Goal: Information Seeking & Learning: Find specific fact

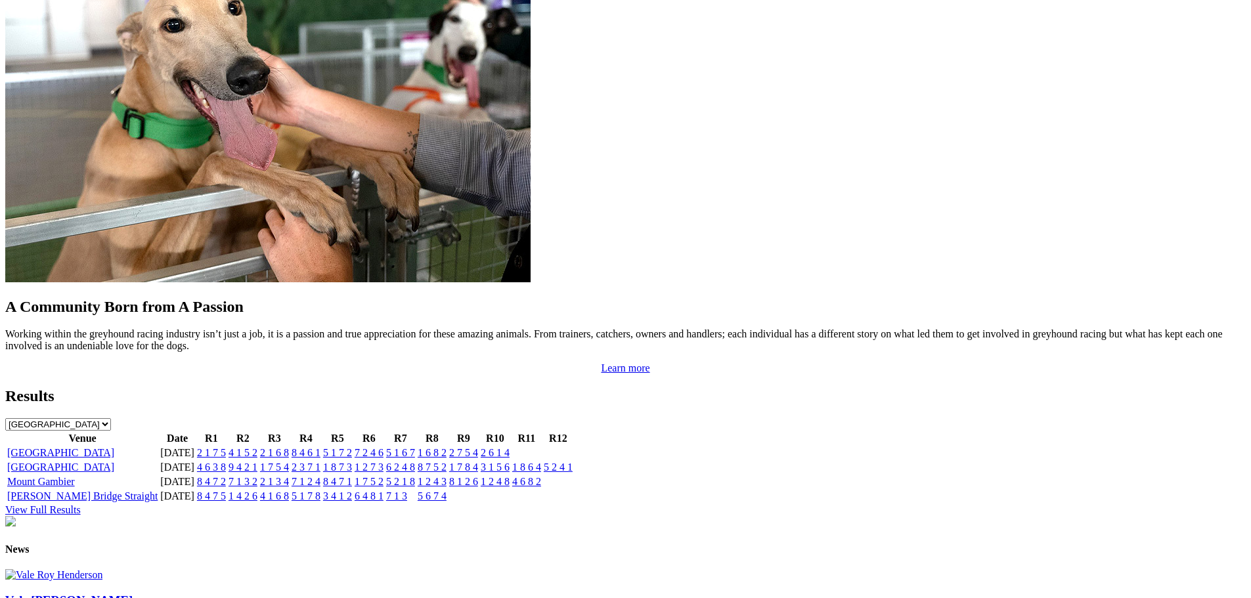
scroll to position [1116, 0]
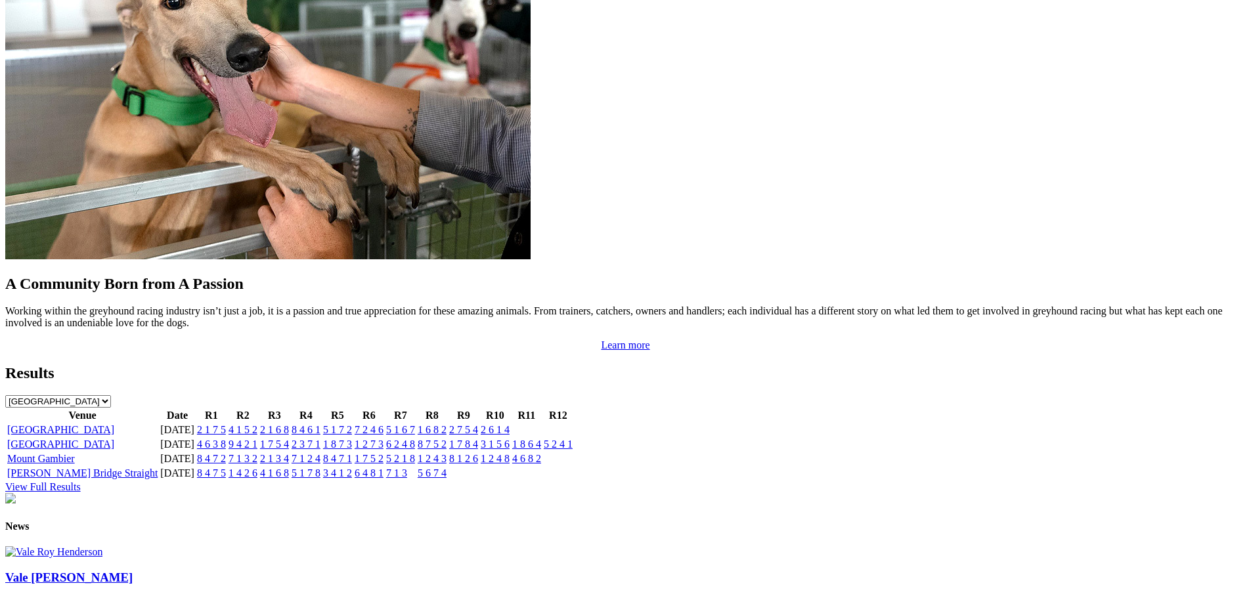
click at [226, 424] on link "2 1 7 5" at bounding box center [211, 429] width 29 height 11
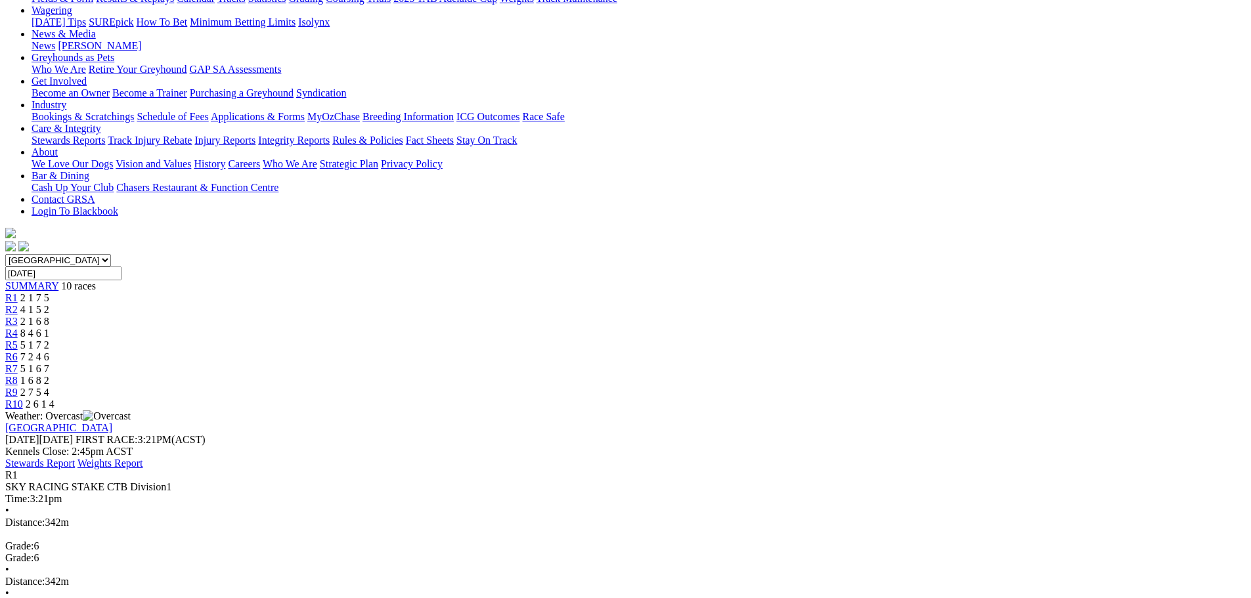
scroll to position [197, 0]
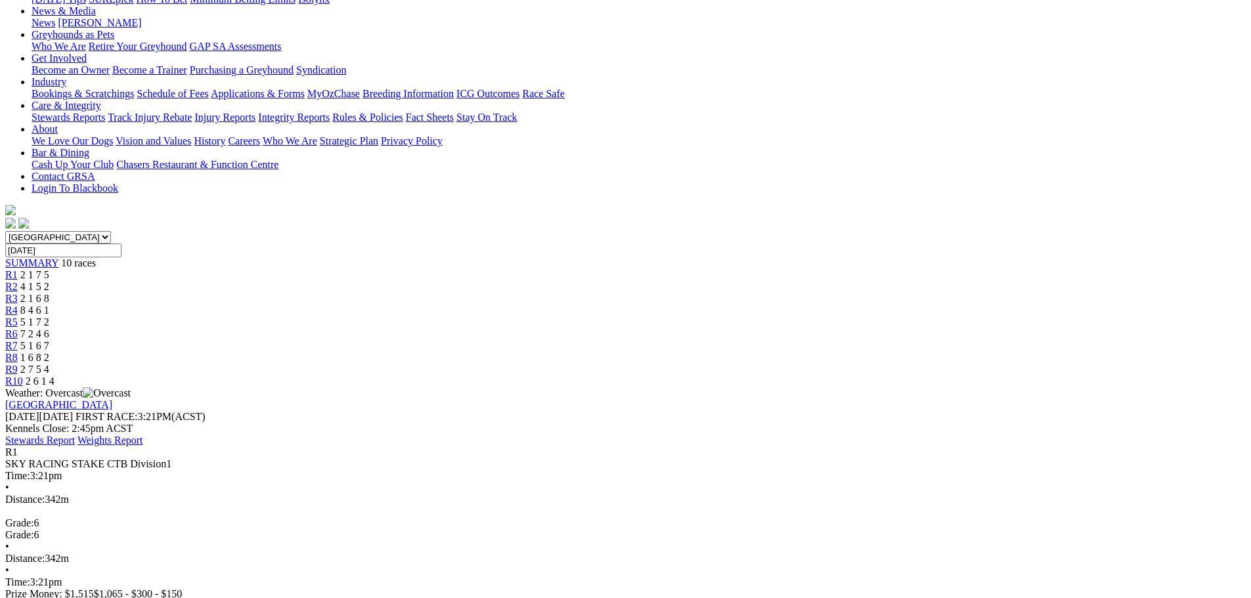
click at [49, 281] on span "4 1 5 2" at bounding box center [34, 286] width 29 height 11
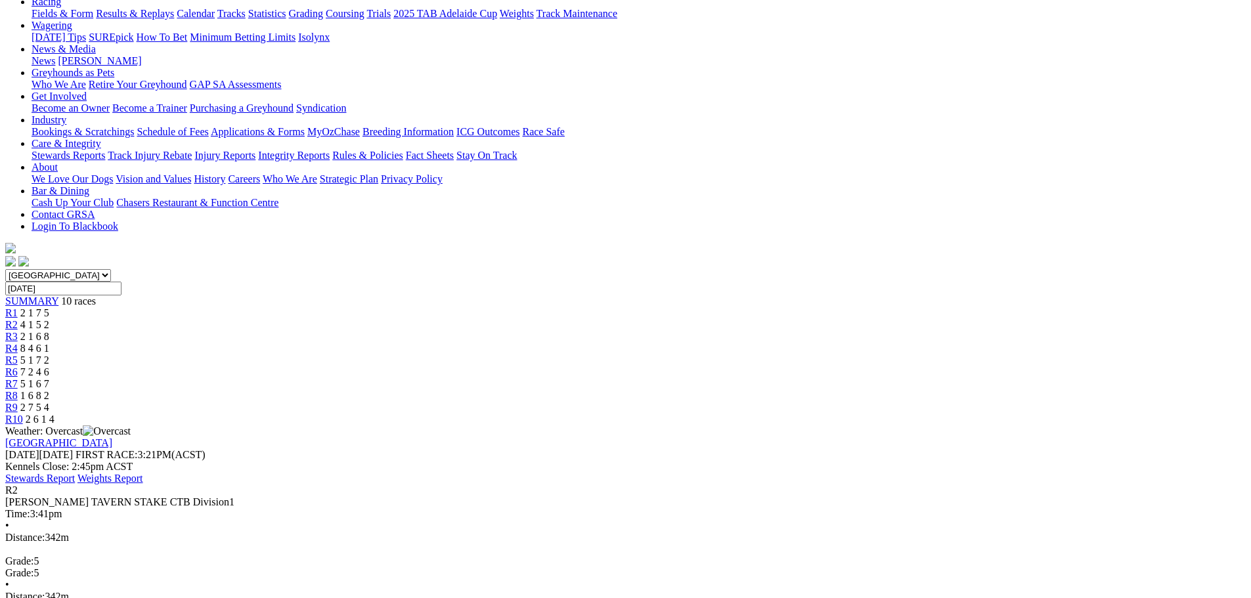
scroll to position [197, 0]
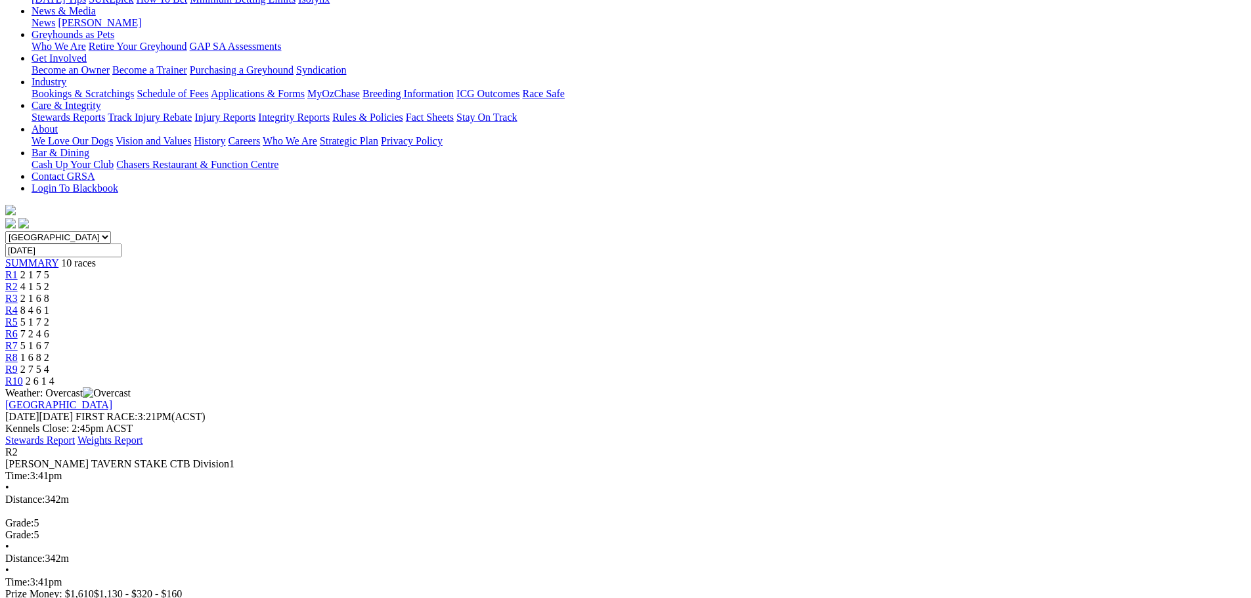
click at [490, 293] on div "R3 2 1 6 8" at bounding box center [625, 299] width 1241 height 12
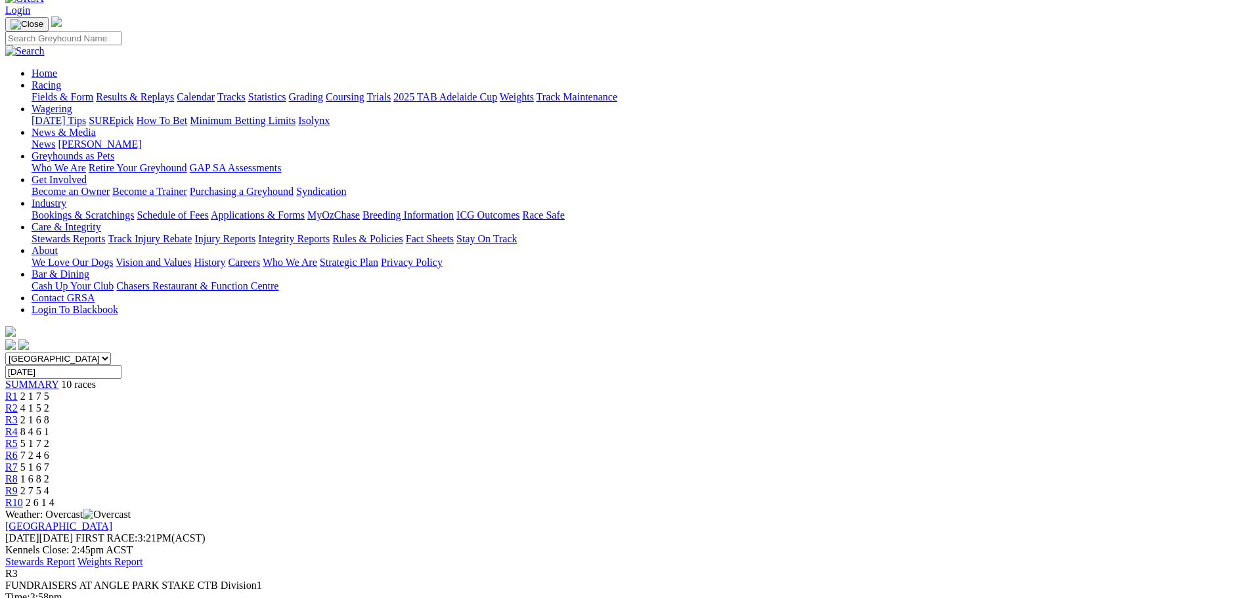
scroll to position [131, 0]
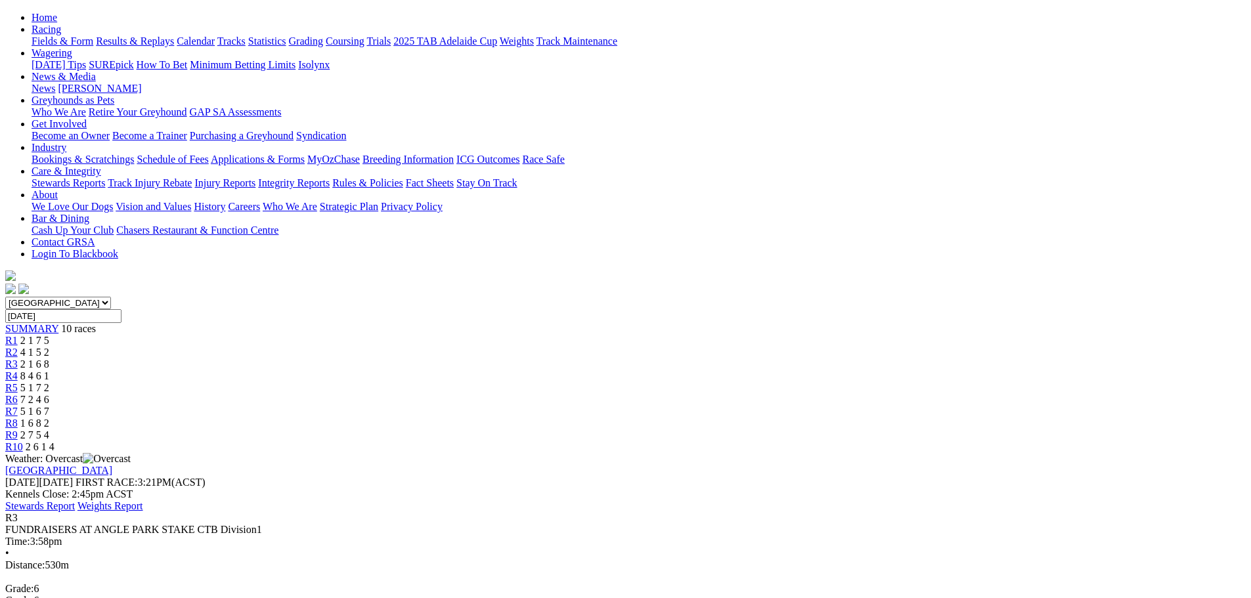
click at [49, 370] on span "8 4 6 1" at bounding box center [34, 375] width 29 height 11
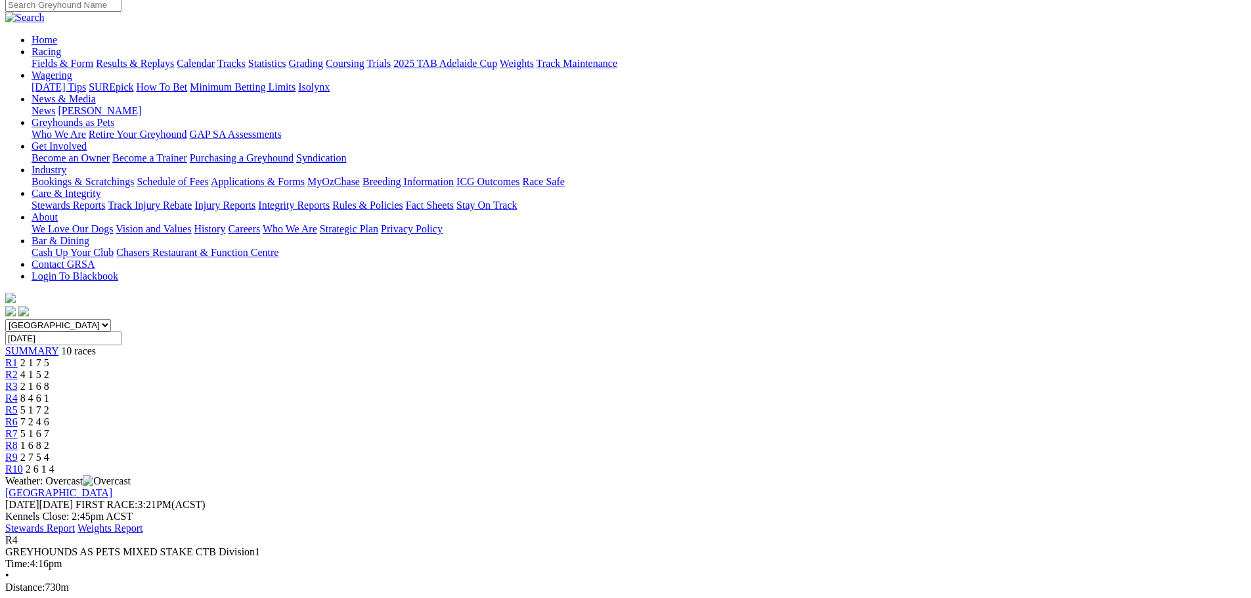
scroll to position [131, 0]
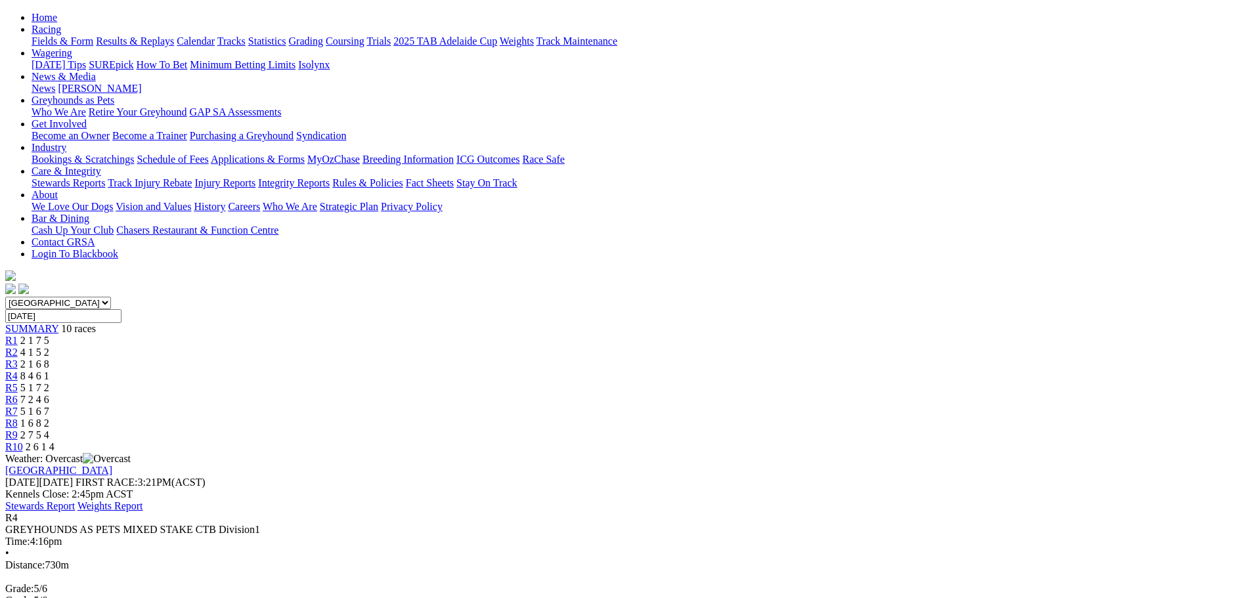
click at [18, 382] on span "R5" at bounding box center [11, 387] width 12 height 11
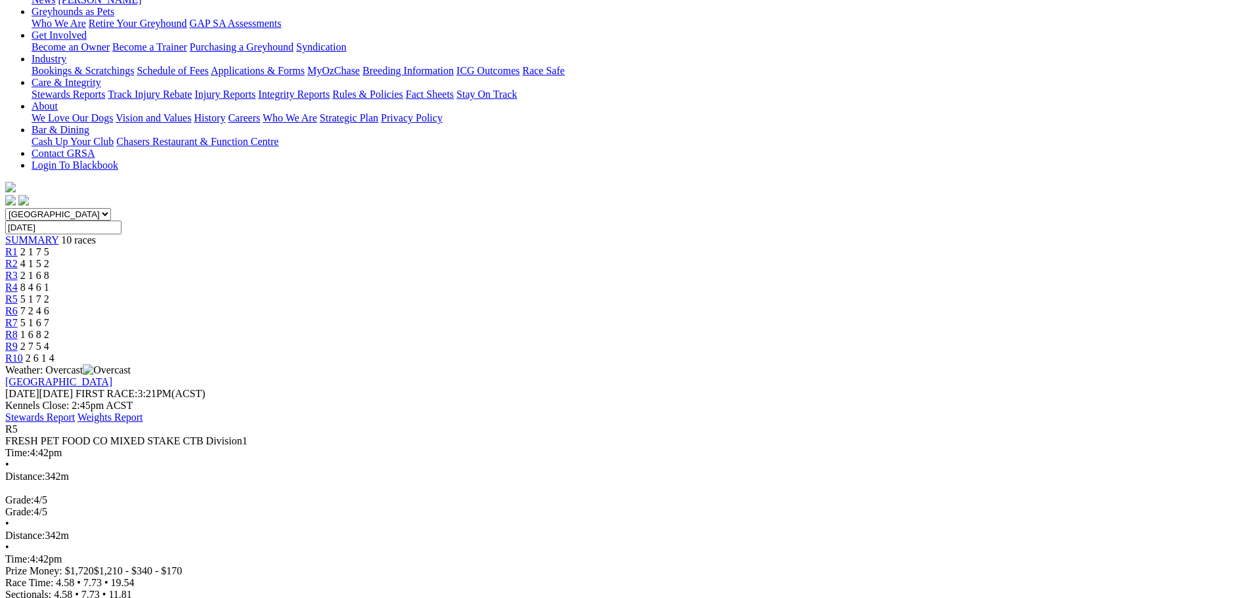
scroll to position [197, 0]
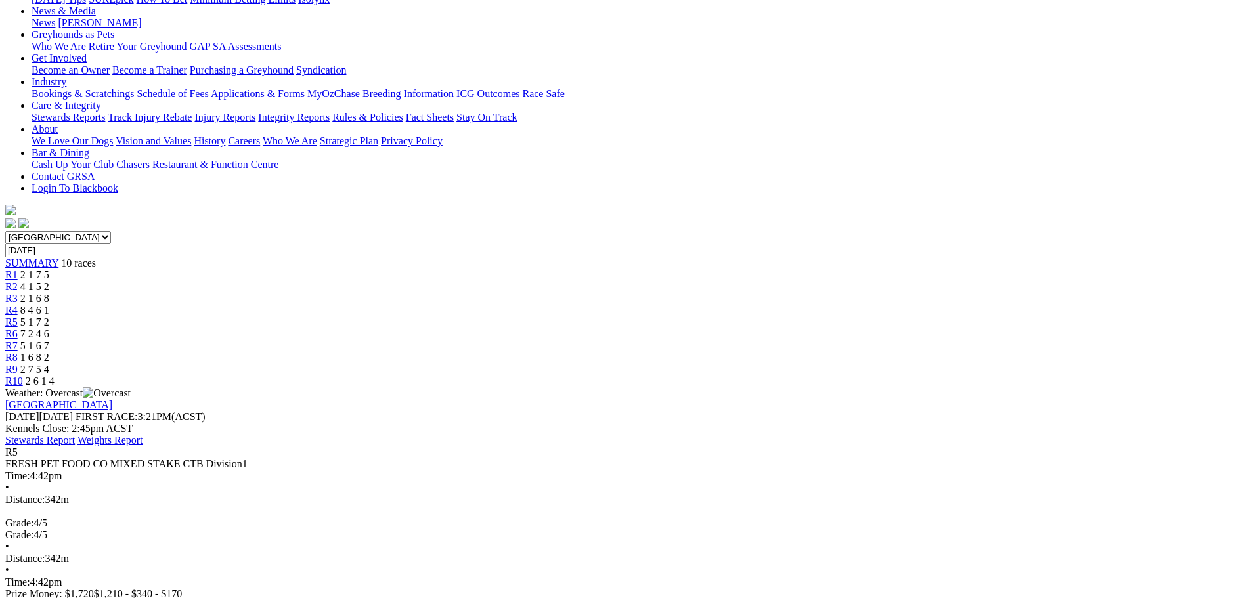
click at [697, 328] on div "R6 7 2 4 6" at bounding box center [625, 334] width 1241 height 12
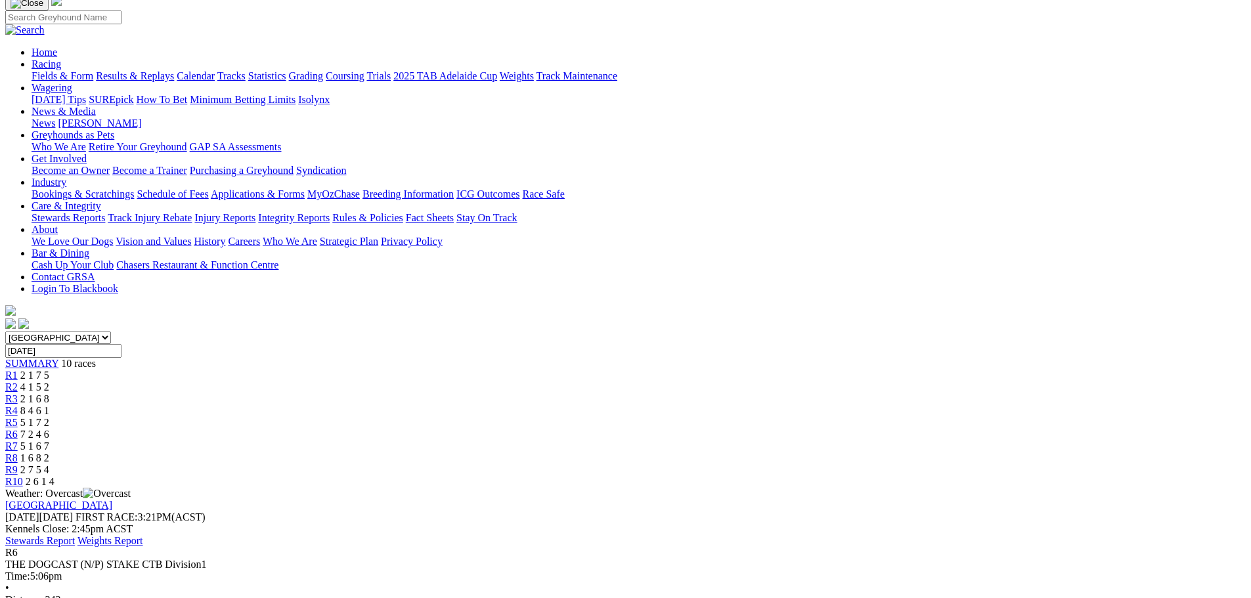
scroll to position [163, 0]
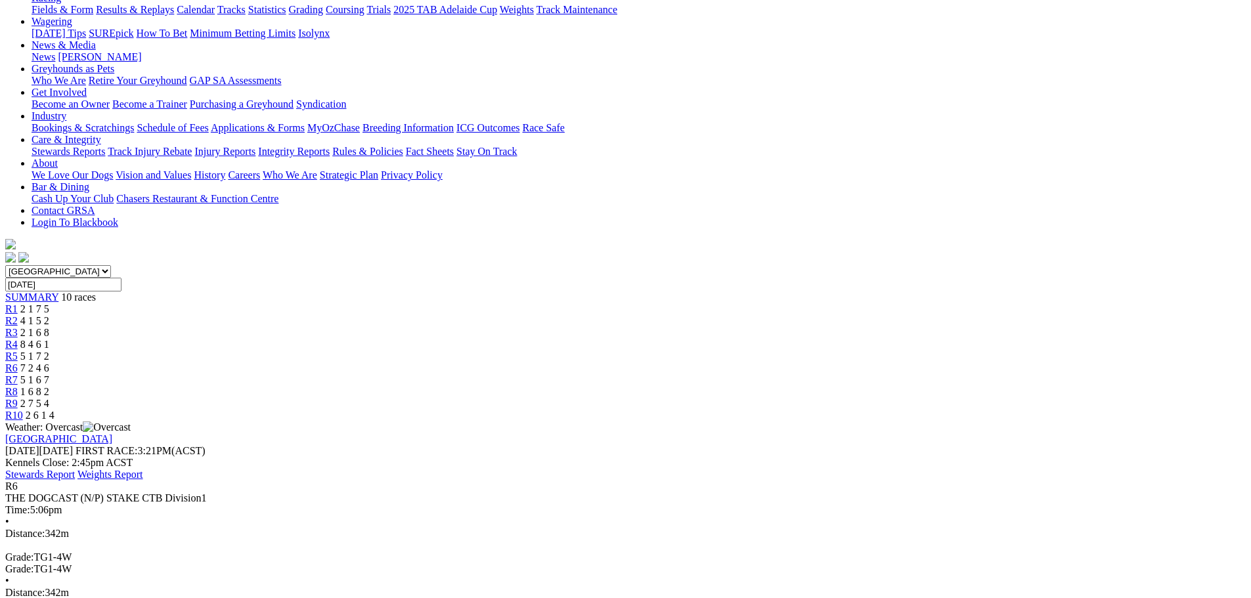
click at [18, 374] on span "R7" at bounding box center [11, 379] width 12 height 11
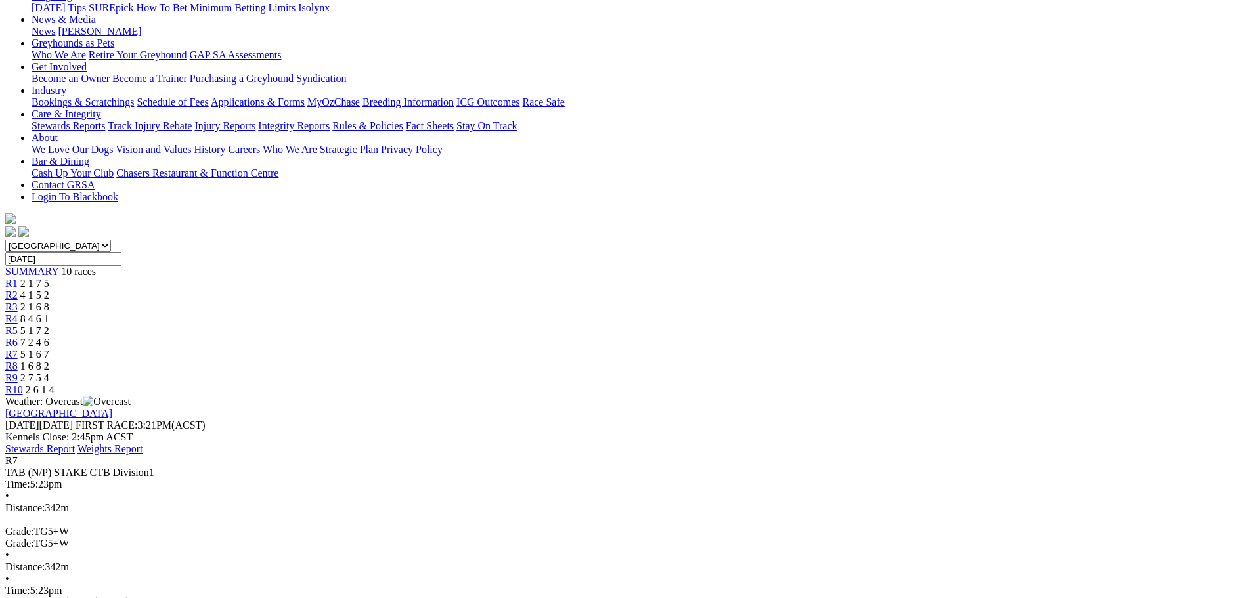
scroll to position [197, 0]
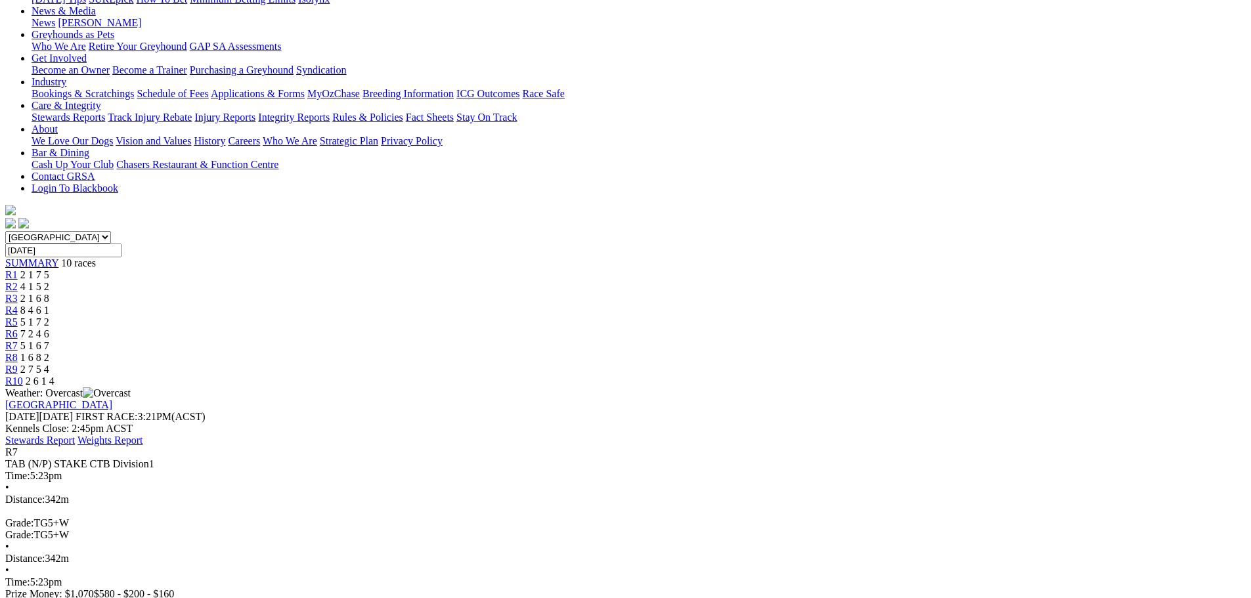
click at [864, 352] on div "R8 1 6 8 2" at bounding box center [625, 358] width 1241 height 12
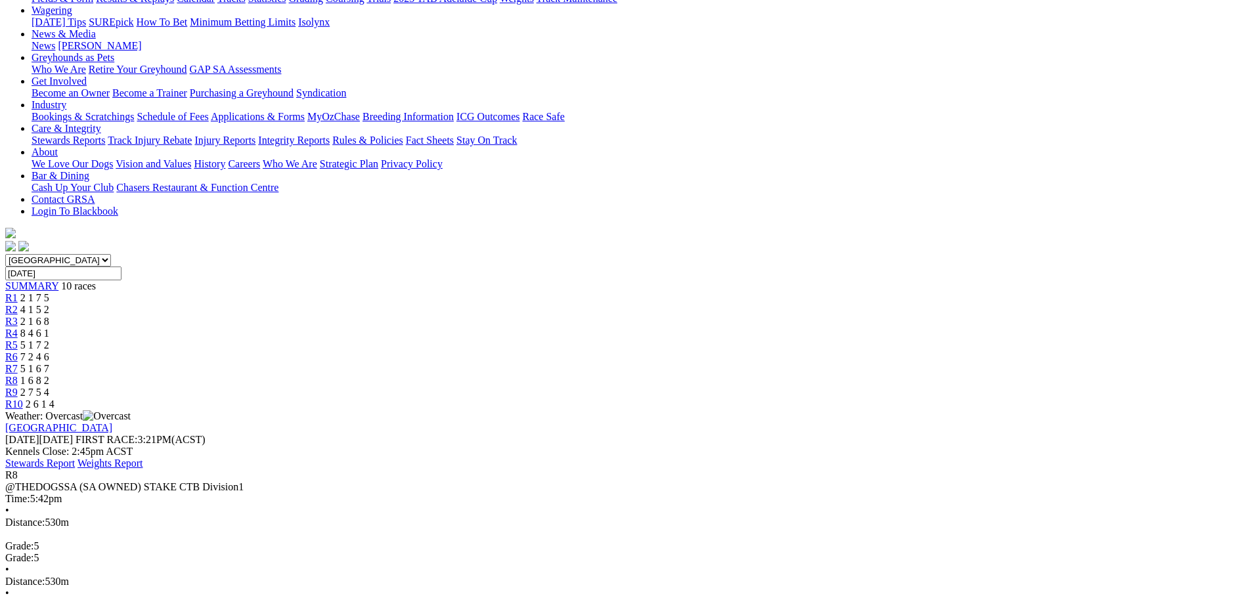
scroll to position [197, 0]
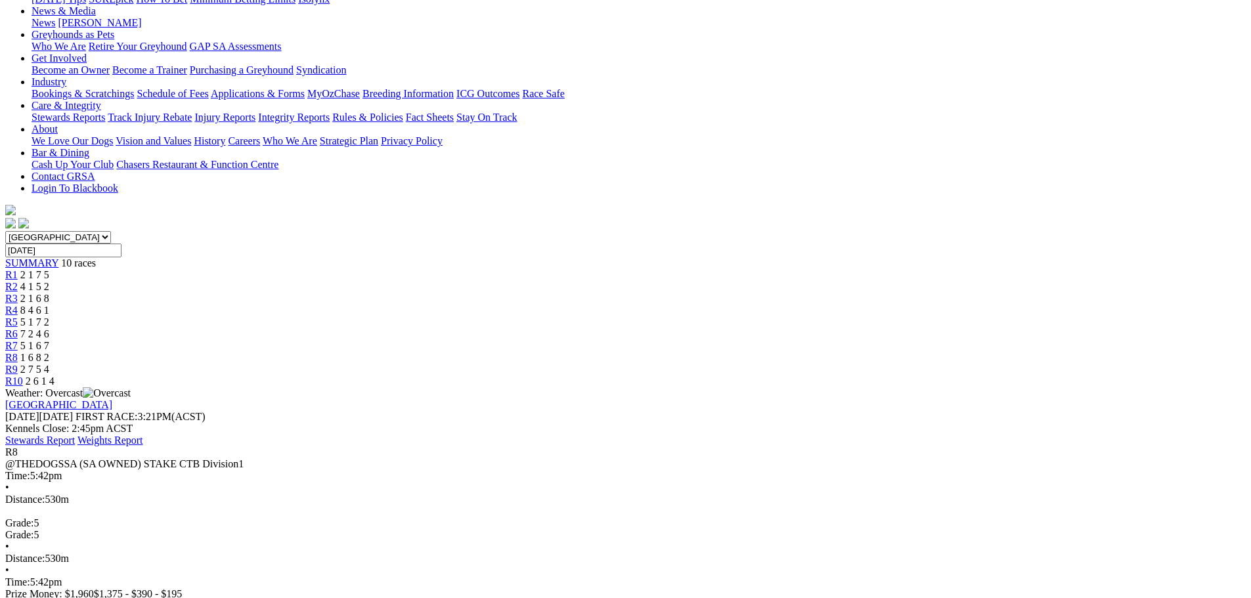
click at [932, 364] on div "R9 2 7 5 4" at bounding box center [625, 370] width 1241 height 12
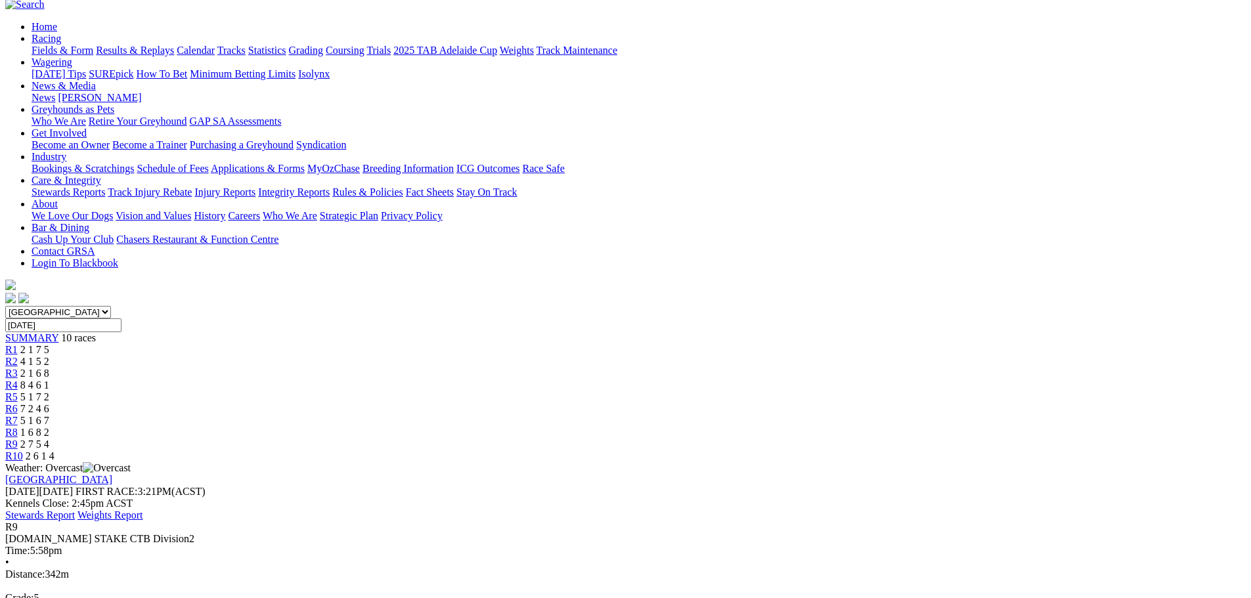
scroll to position [131, 0]
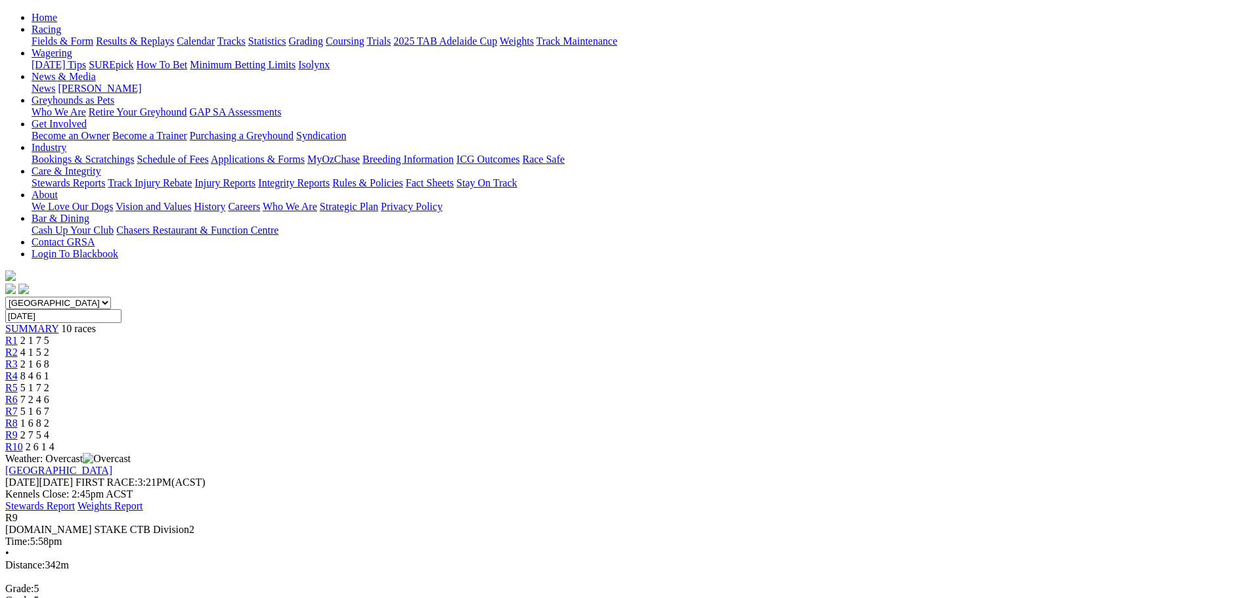
click at [23, 441] on span "R10" at bounding box center [14, 446] width 18 height 11
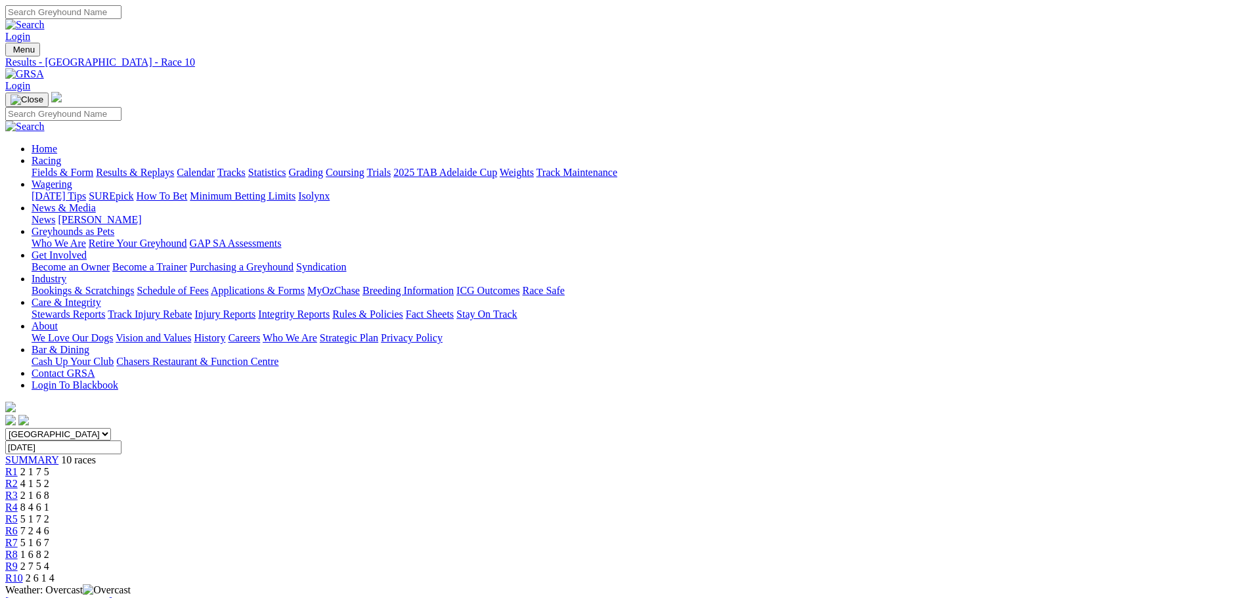
click at [174, 167] on link "Results & Replays" at bounding box center [135, 172] width 78 height 11
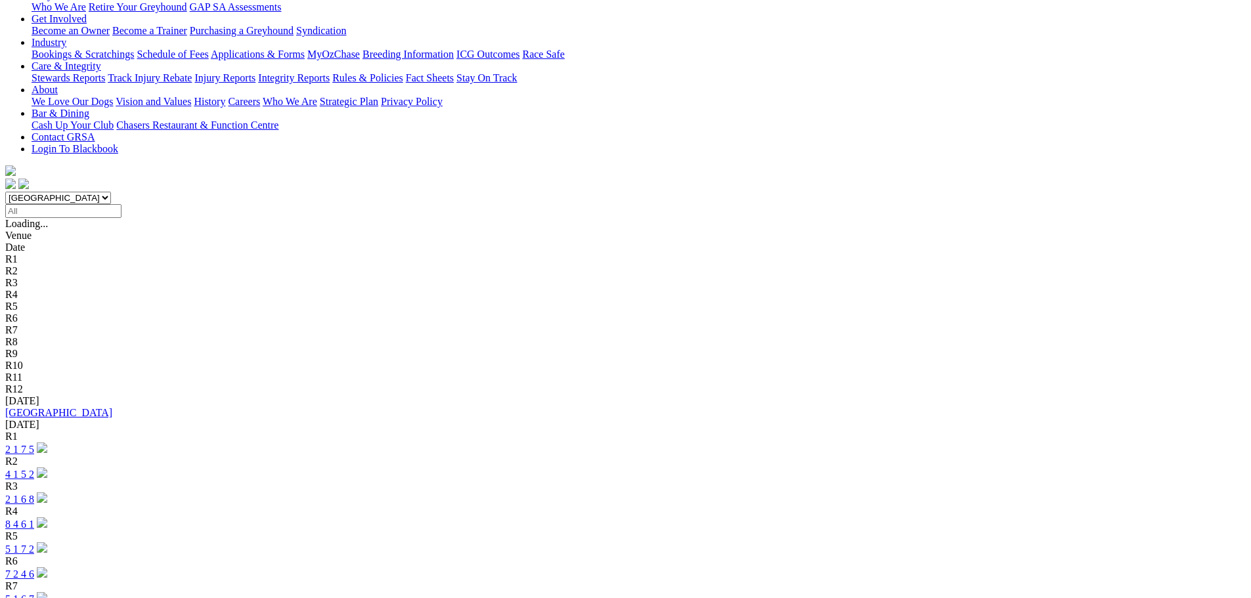
scroll to position [263, 0]
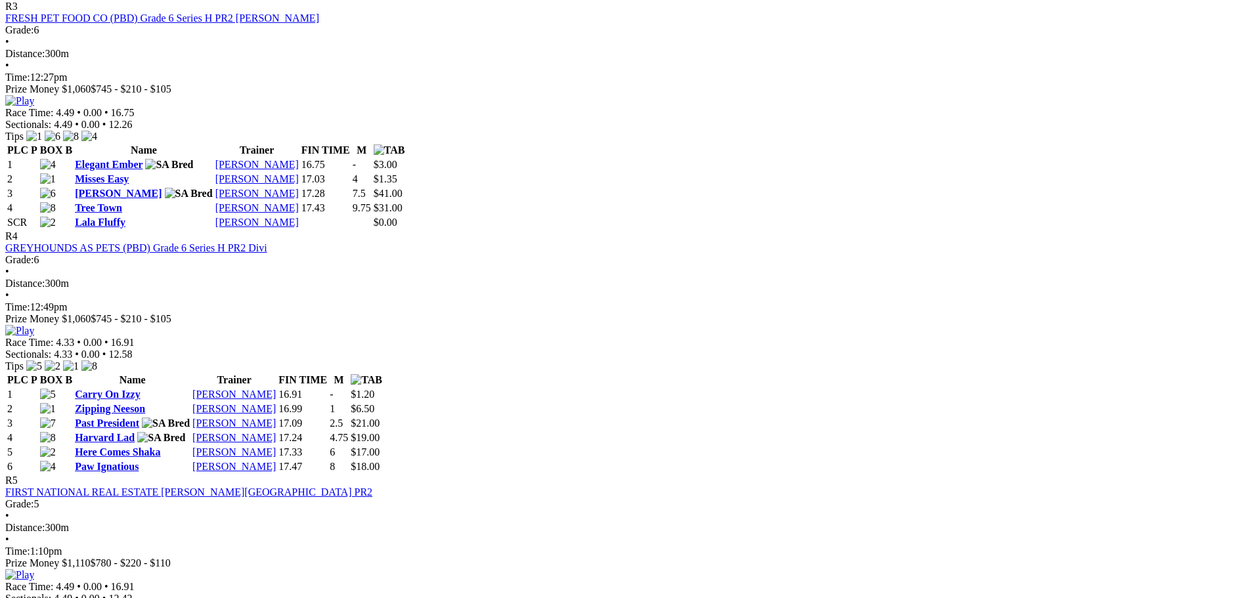
scroll to position [854, 0]
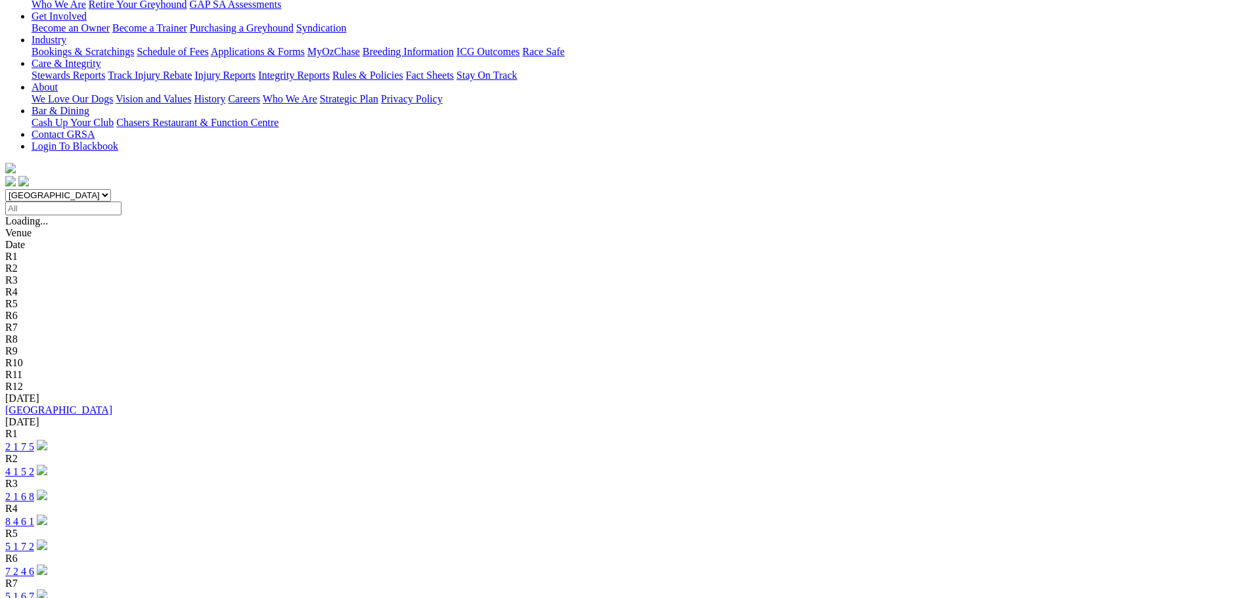
scroll to position [263, 0]
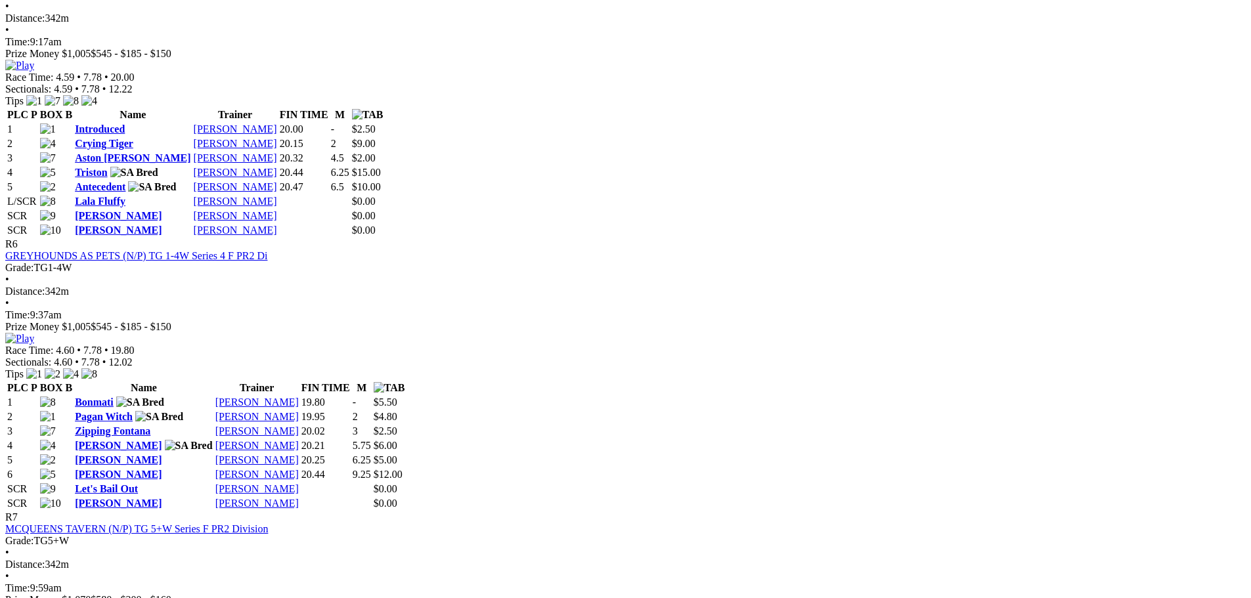
scroll to position [1773, 0]
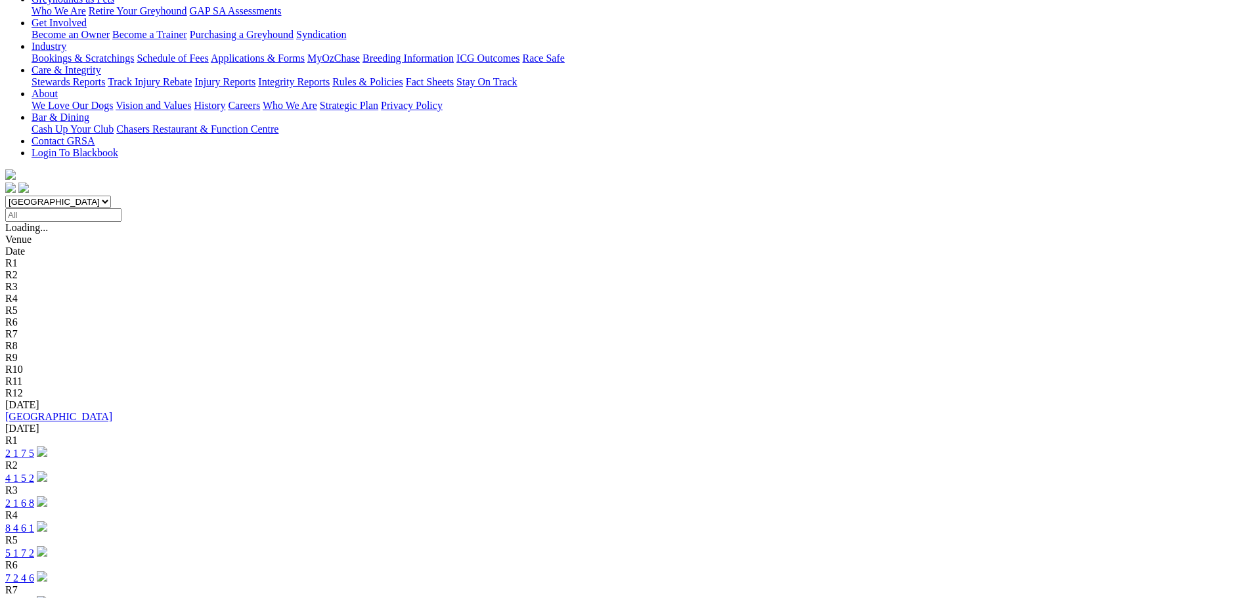
scroll to position [394, 0]
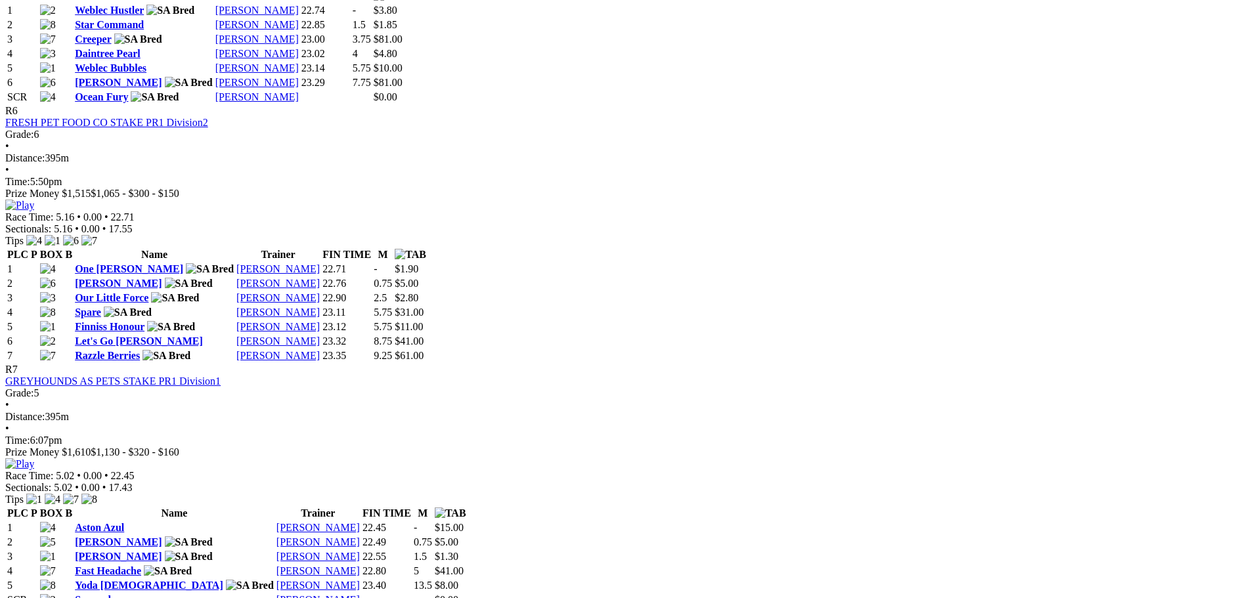
scroll to position [1905, 0]
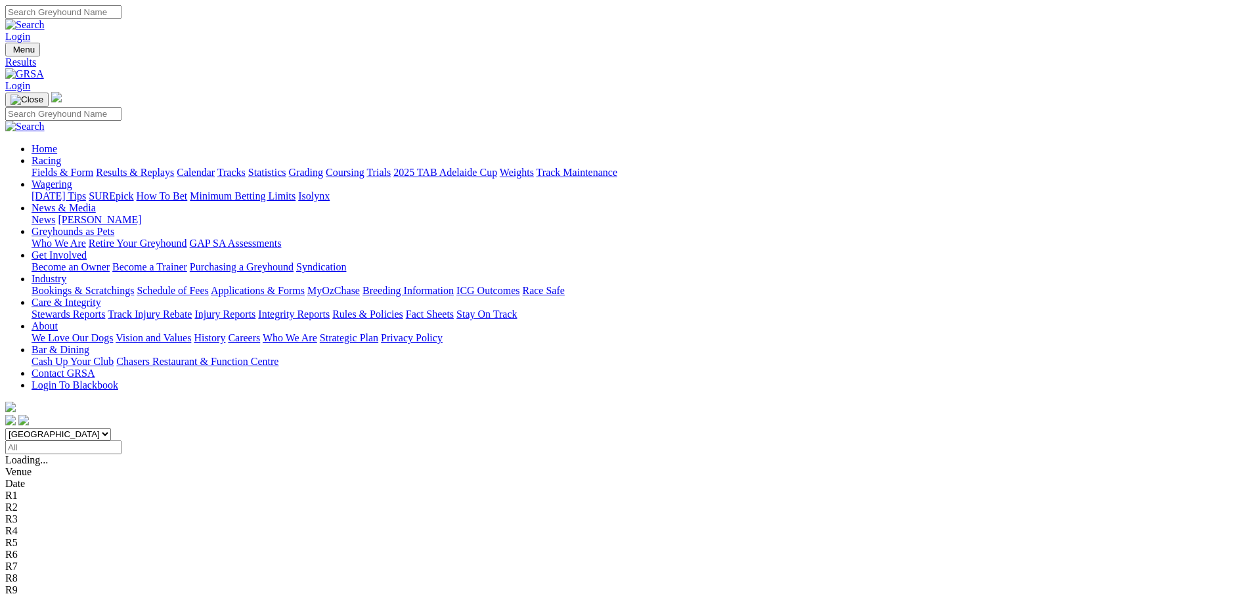
scroll to position [66, 0]
